Goal: Transaction & Acquisition: Purchase product/service

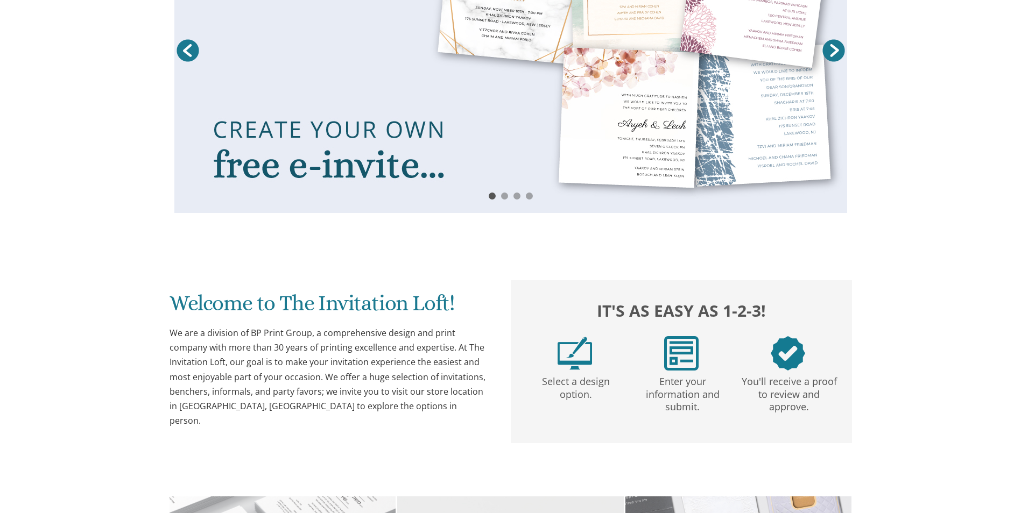
scroll to position [589, 0]
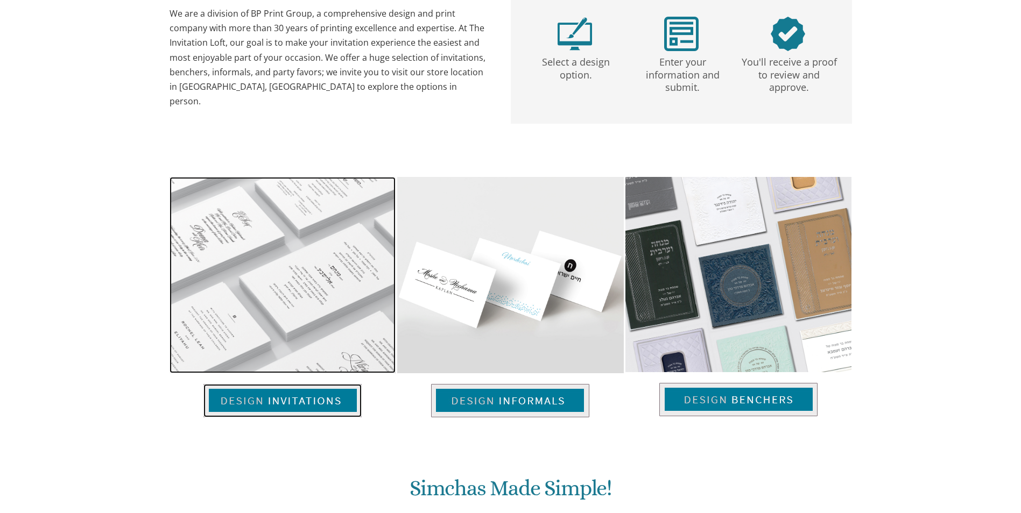
click at [279, 404] on img at bounding box center [282, 400] width 158 height 33
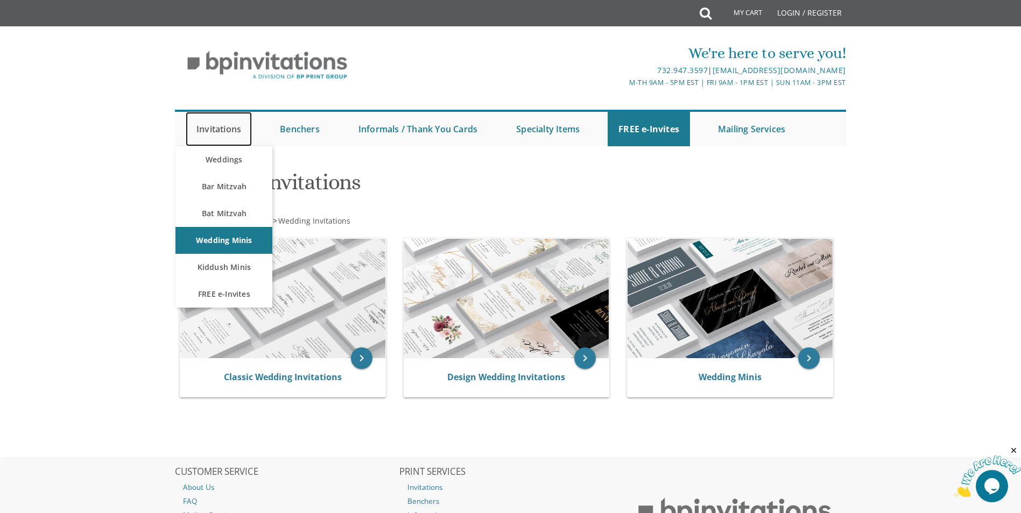
click at [205, 126] on link "Invitations" at bounding box center [219, 129] width 66 height 34
click at [206, 196] on link "Bar Mitzvah" at bounding box center [223, 186] width 97 height 27
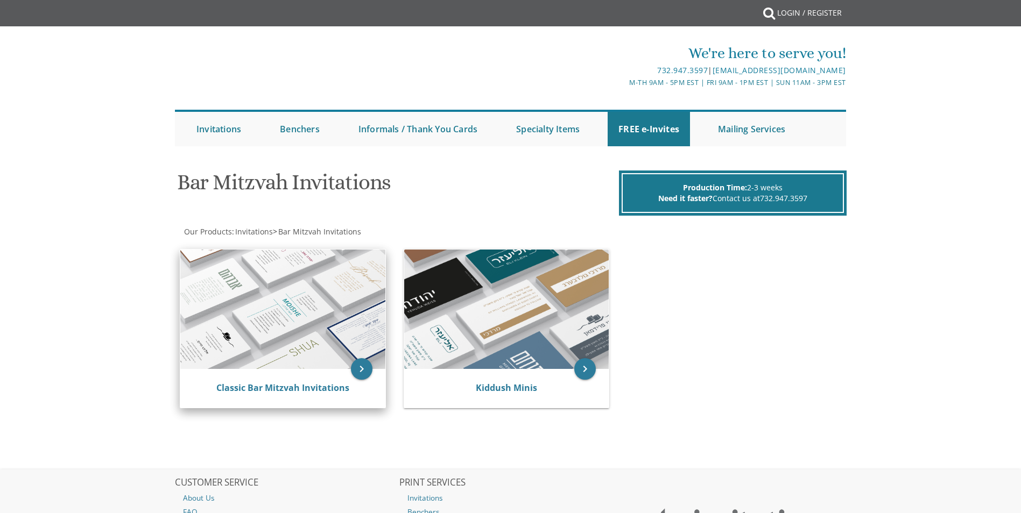
click at [274, 379] on div "Classic Bar Mitzvah Invitations" at bounding box center [282, 388] width 205 height 39
click at [269, 394] on div "Classic Bar Mitzvah Invitations" at bounding box center [282, 388] width 179 height 13
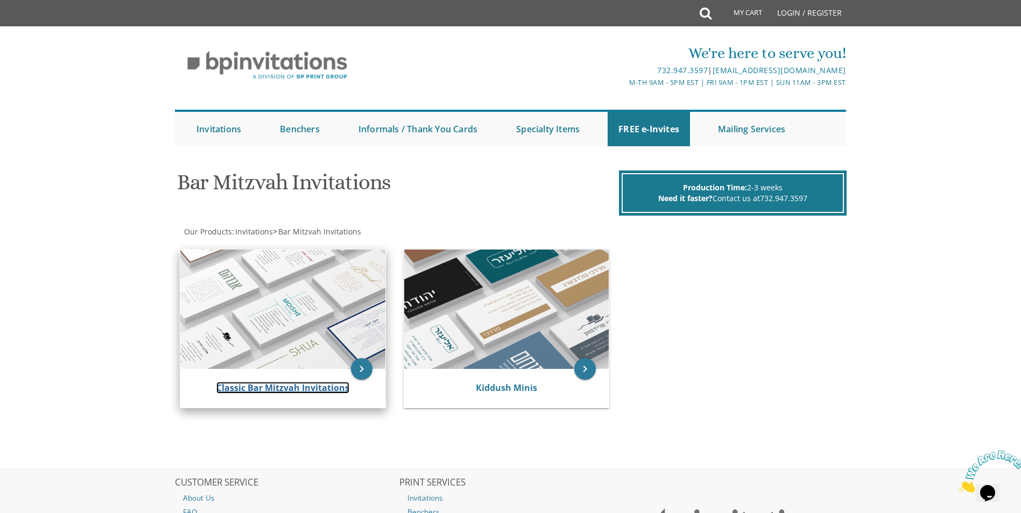
click at [267, 386] on link "Classic Bar Mitzvah Invitations" at bounding box center [282, 388] width 133 height 12
click at [355, 365] on icon "keyboard_arrow_right" at bounding box center [362, 369] width 22 height 22
click at [364, 328] on img at bounding box center [282, 309] width 205 height 119
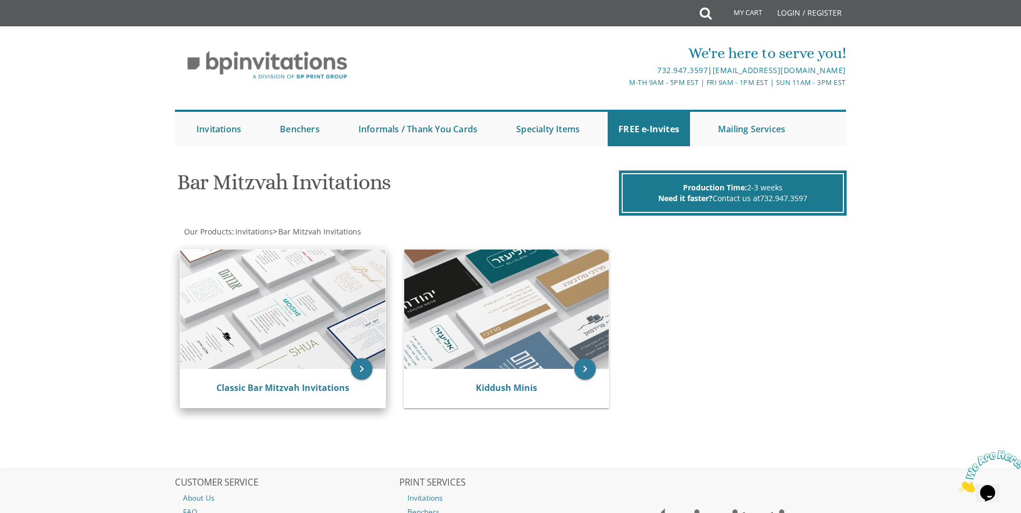
click at [281, 274] on img at bounding box center [282, 309] width 205 height 119
click at [227, 248] on div "keyboard_arrow_right Classic Bar Mitzvah Invitations" at bounding box center [287, 330] width 220 height 177
click at [190, 297] on img at bounding box center [282, 309] width 205 height 119
click at [171, 366] on div "Bar Mitzvah Invitations Production Time: 2-3 weeks Need it faster? Contact us a…" at bounding box center [510, 316] width 689 height 307
click at [244, 374] on div "Classic Bar Mitzvah Invitations" at bounding box center [282, 388] width 205 height 39
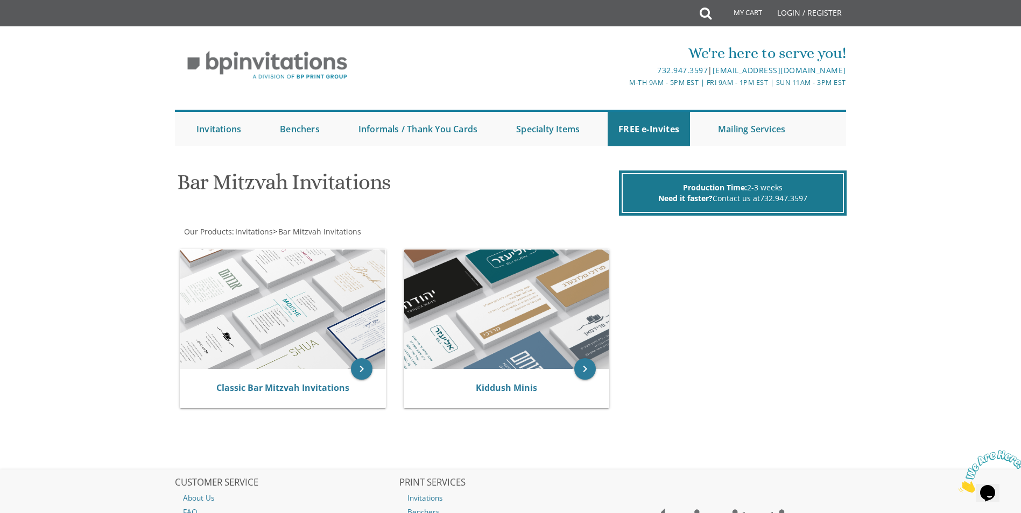
click at [237, 425] on div "Bar Mitzvah Invitations Production Time: 2-3 weeks Need it faster? Contact us a…" at bounding box center [510, 316] width 689 height 307
click at [284, 347] on img at bounding box center [282, 309] width 205 height 119
click at [273, 365] on img at bounding box center [282, 309] width 205 height 119
click at [353, 368] on icon "keyboard_arrow_right" at bounding box center [362, 369] width 22 height 22
click at [584, 372] on icon "keyboard_arrow_right" at bounding box center [585, 369] width 22 height 22
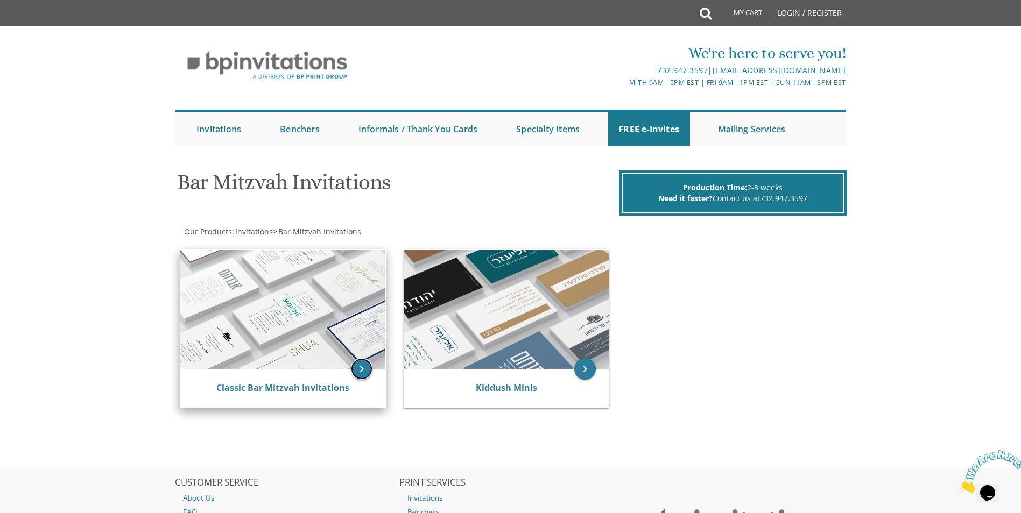
click at [360, 368] on icon "keyboard_arrow_right" at bounding box center [362, 369] width 22 height 22
